Goal: Task Accomplishment & Management: Use online tool/utility

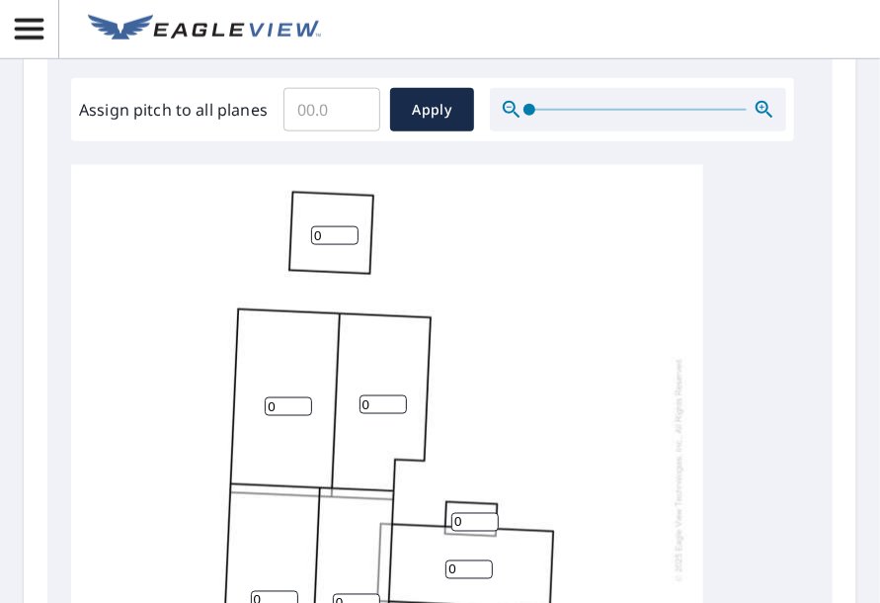
scroll to position [832, 0]
click at [345, 110] on input "Assign pitch to all planes" at bounding box center [331, 108] width 97 height 55
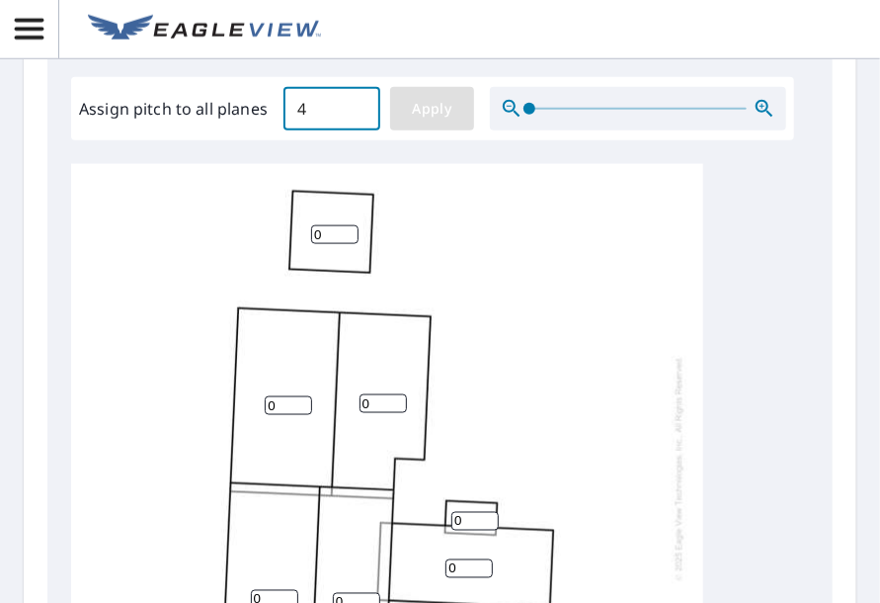
type input "4"
click at [431, 121] on button "Apply" at bounding box center [432, 108] width 84 height 43
type input "4"
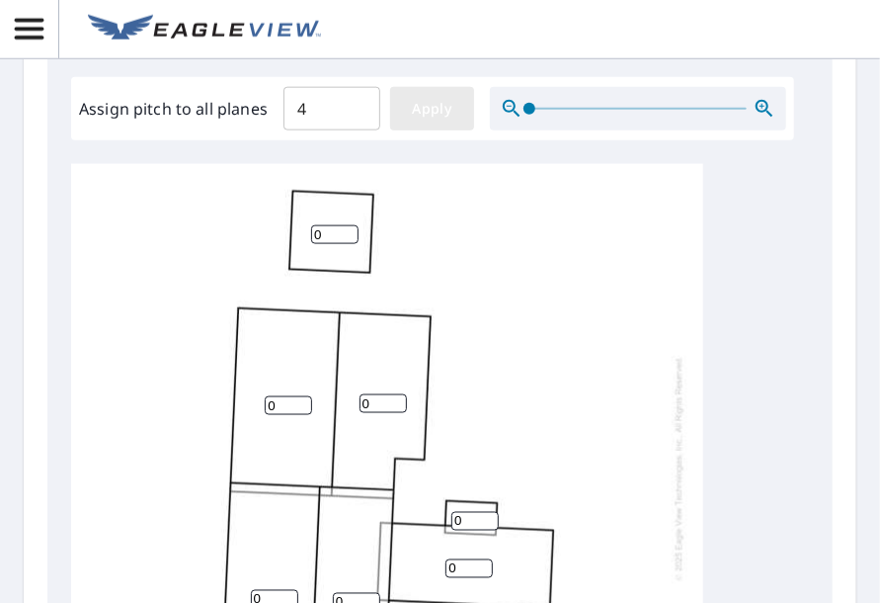
type input "4"
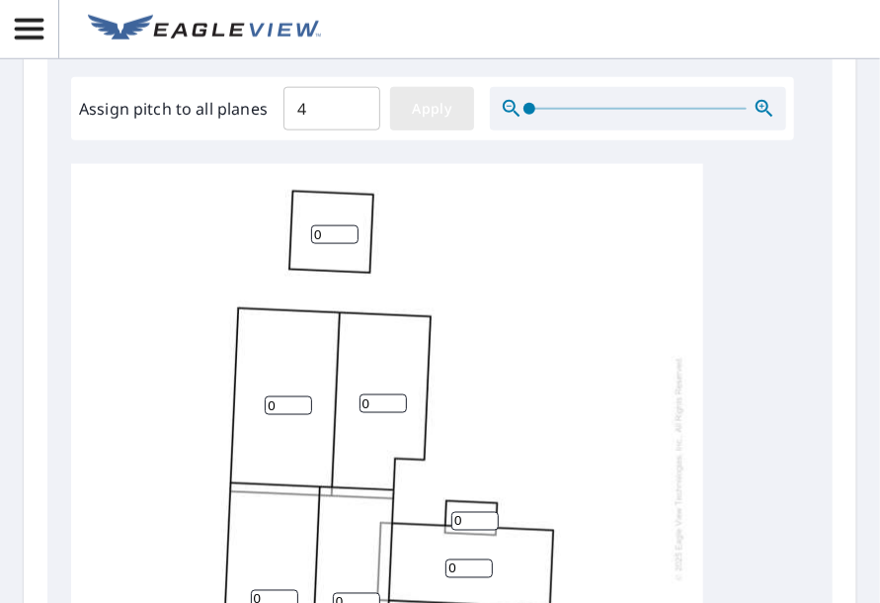
type input "4"
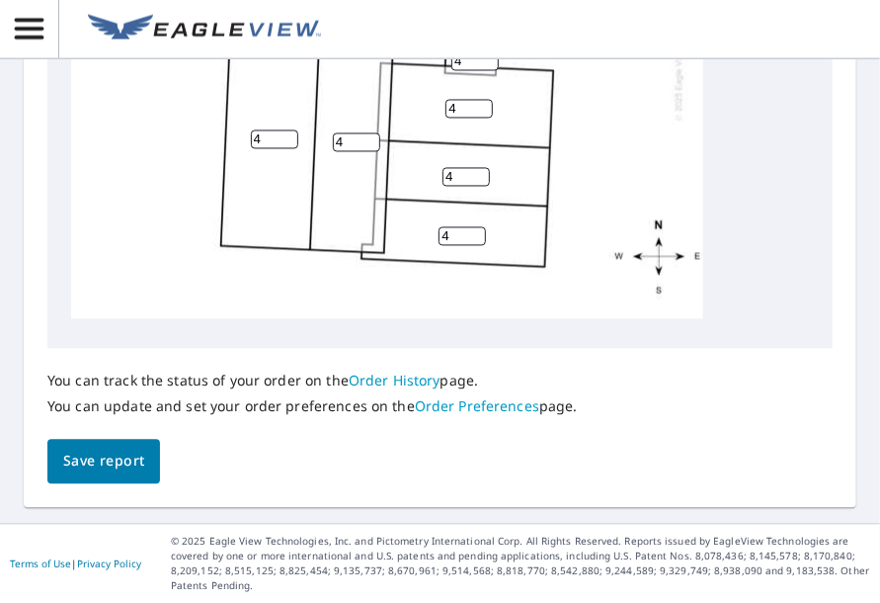
click at [110, 463] on span "Save report" at bounding box center [103, 461] width 81 height 25
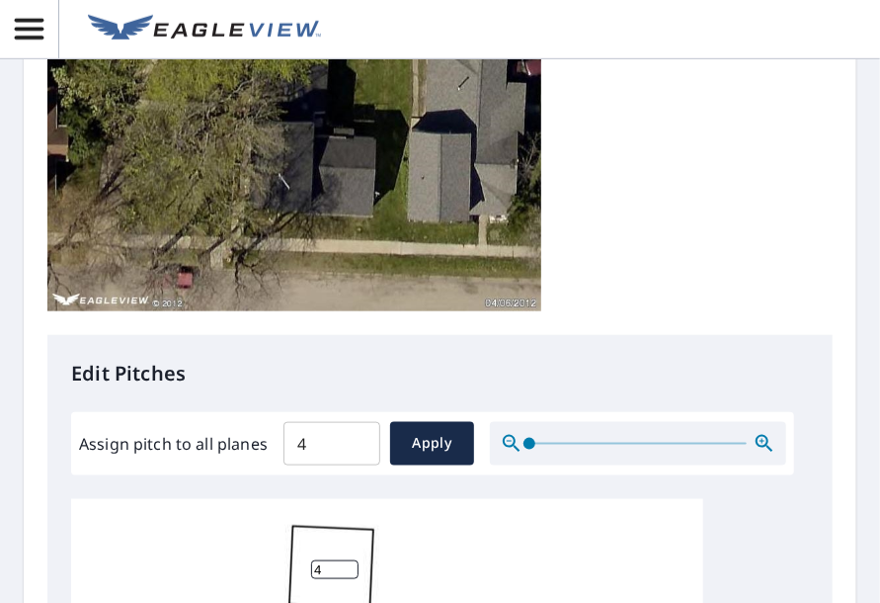
scroll to position [0, 0]
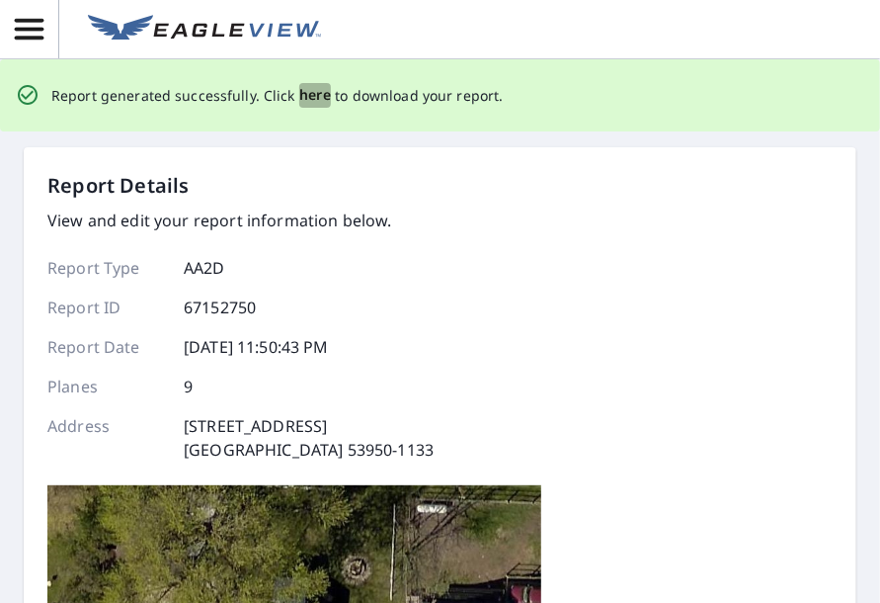
click at [307, 98] on span "here" at bounding box center [315, 95] width 33 height 25
click at [304, 94] on span "here" at bounding box center [315, 95] width 33 height 25
